Goal: Transaction & Acquisition: Book appointment/travel/reservation

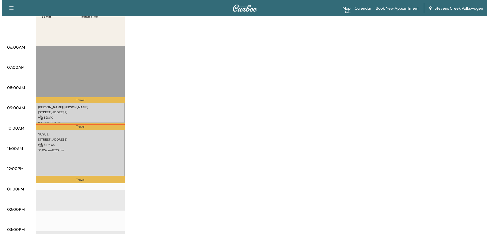
scroll to position [76, 0]
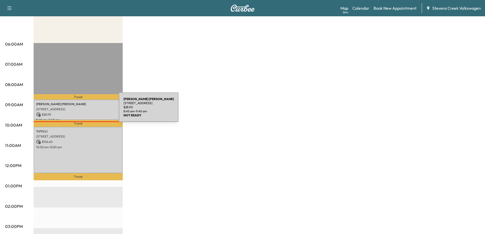
click at [81, 110] on p "[STREET_ADDRESS]" at bounding box center [78, 109] width 84 height 4
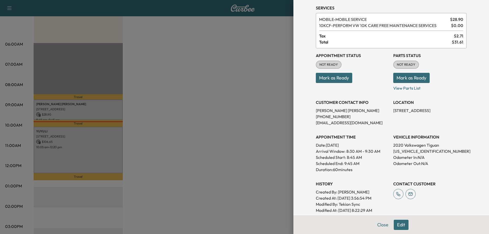
scroll to position [25, 0]
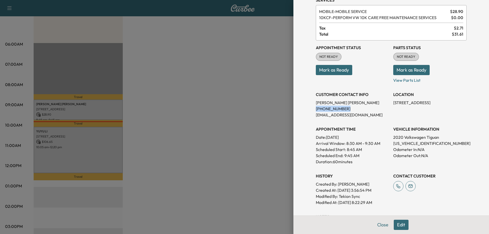
drag, startPoint x: 341, startPoint y: 109, endPoint x: 310, endPoint y: 111, distance: 30.9
click at [310, 111] on div "Appointment Details Services MOBILE - MOBILE SERVICE $ 28.90 10KCF - PERFORM VW…" at bounding box center [391, 127] width 163 height 305
copy p "[PHONE_NUMBER]"
click at [410, 143] on p "[US_VEHICLE_IDENTIFICATION_NUMBER]" at bounding box center [429, 143] width 73 height 6
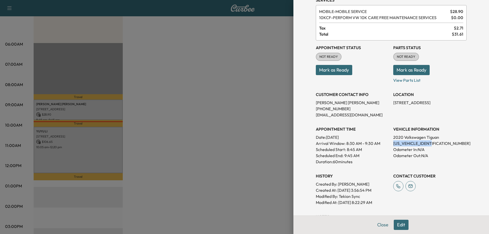
copy p "[US_VEHICLE_IDENTIFICATION_NUMBER]"
click at [153, 153] on div at bounding box center [244, 117] width 489 height 234
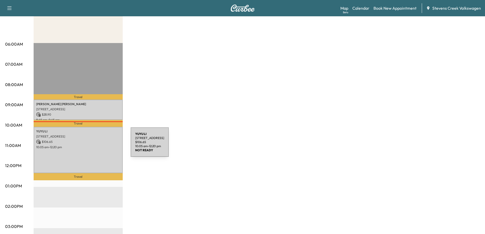
click at [92, 145] on p "10:05 am - 12:20 pm" at bounding box center [78, 147] width 84 height 4
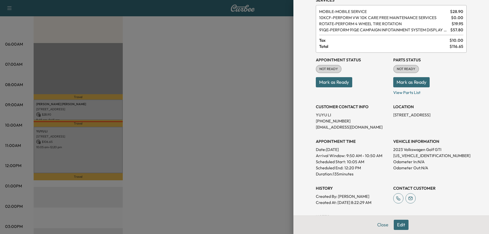
click at [404, 154] on p "[US_VEHICLE_IDENTIFICATION_NUMBER]" at bounding box center [429, 156] width 73 height 6
copy p "[US_VEHICLE_IDENTIFICATION_NUMBER]"
click at [165, 113] on div at bounding box center [244, 117] width 489 height 234
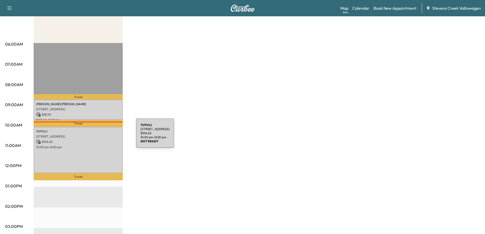
click at [93, 143] on p "$ 106.65" at bounding box center [78, 142] width 84 height 5
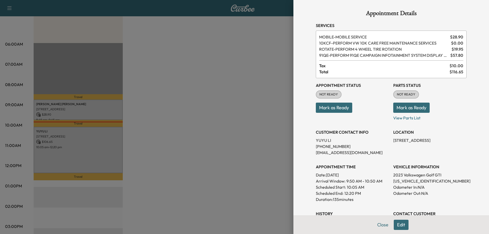
click at [211, 125] on div at bounding box center [244, 117] width 489 height 234
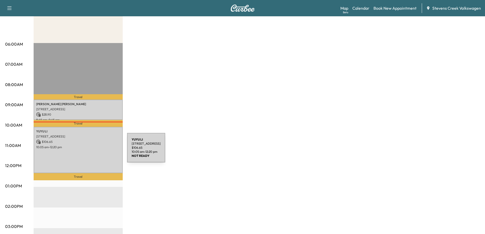
click at [89, 151] on div "YUYU LI 1997 [GEOGRAPHIC_DATA], US $ 106.65 10:05 am - 12:20 pm" at bounding box center [78, 150] width 89 height 46
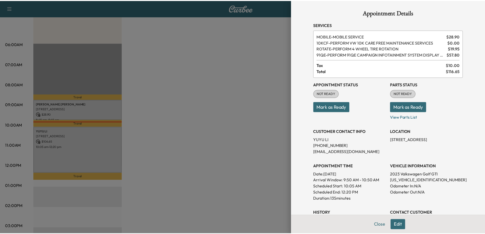
scroll to position [0, 0]
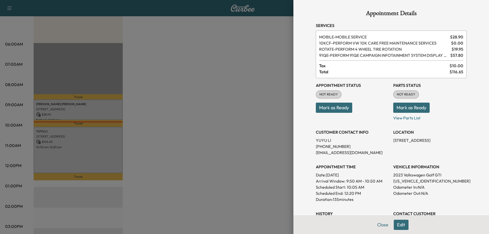
click at [406, 181] on p "[US_VEHICLE_IDENTIFICATION_NUMBER]" at bounding box center [429, 181] width 73 height 6
click at [241, 114] on div at bounding box center [244, 117] width 489 height 234
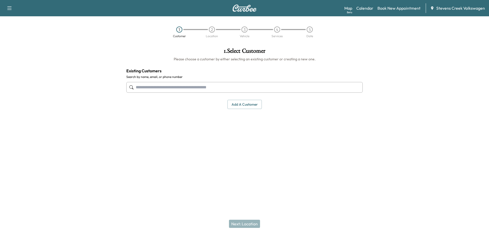
click at [162, 88] on input "text" at bounding box center [244, 87] width 236 height 11
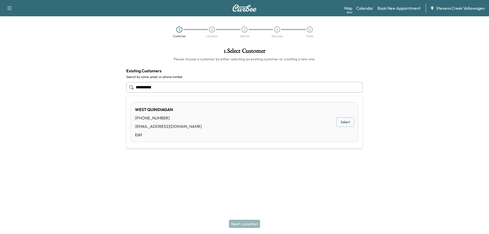
click at [342, 124] on button "Select" at bounding box center [346, 121] width 18 height 9
type input "**********"
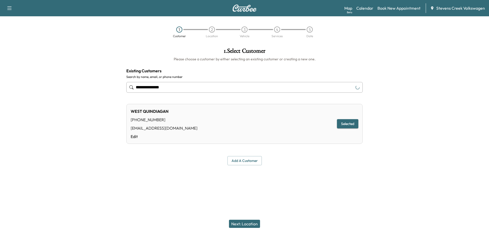
click at [244, 225] on button "Next: Location" at bounding box center [244, 224] width 31 height 8
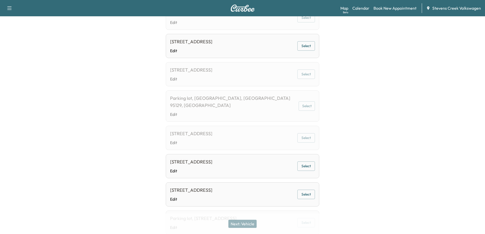
scroll to position [157, 0]
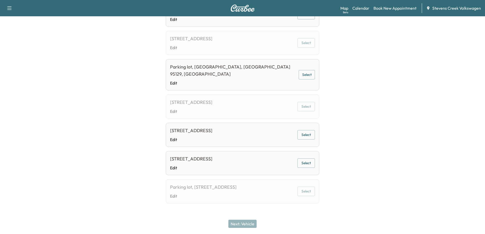
click at [304, 158] on button "Select" at bounding box center [307, 162] width 18 height 9
click at [248, 221] on button "Next: Vehicle" at bounding box center [243, 224] width 28 height 8
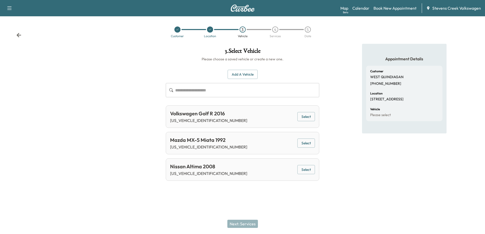
scroll to position [0, 0]
click at [306, 118] on button "Select" at bounding box center [309, 116] width 18 height 9
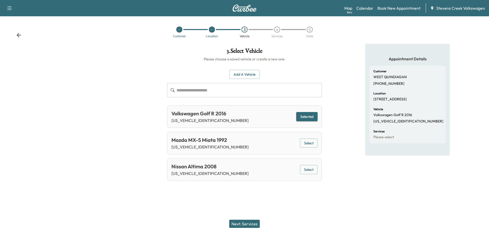
click at [246, 223] on button "Next: Services" at bounding box center [244, 224] width 31 height 8
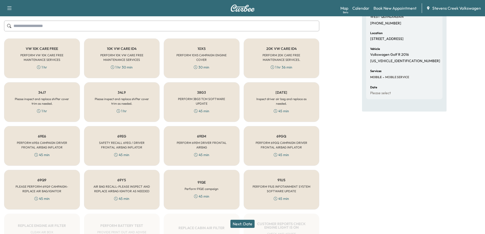
scroll to position [48, 0]
